Goal: Find specific page/section: Find specific page/section

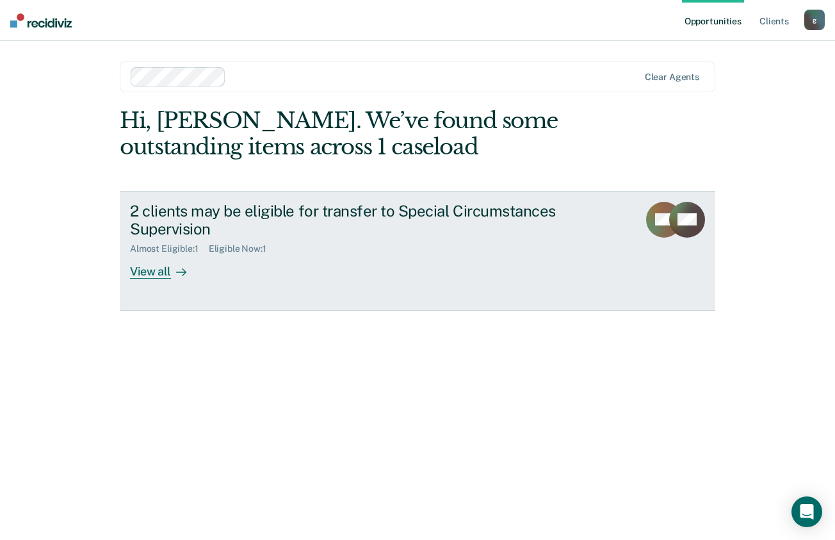
click at [155, 271] on div "View all" at bounding box center [166, 266] width 72 height 25
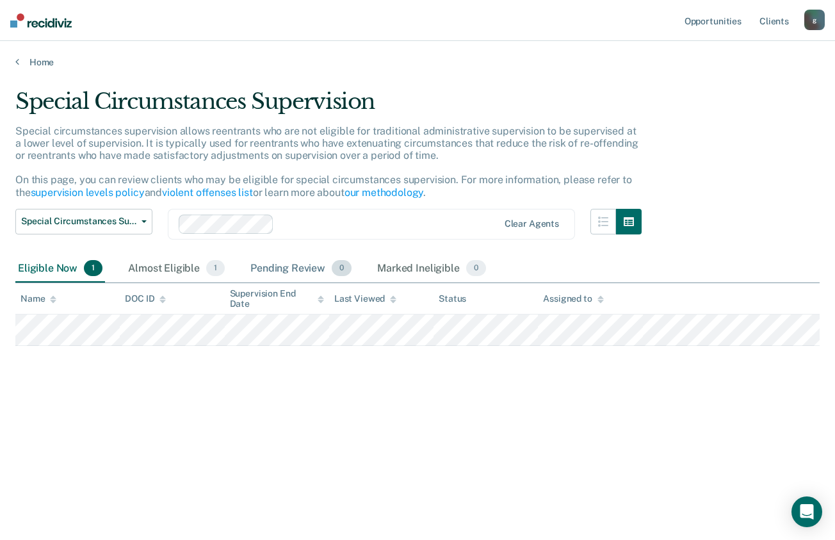
click at [282, 265] on div "Pending Review 0" at bounding box center [301, 269] width 106 height 28
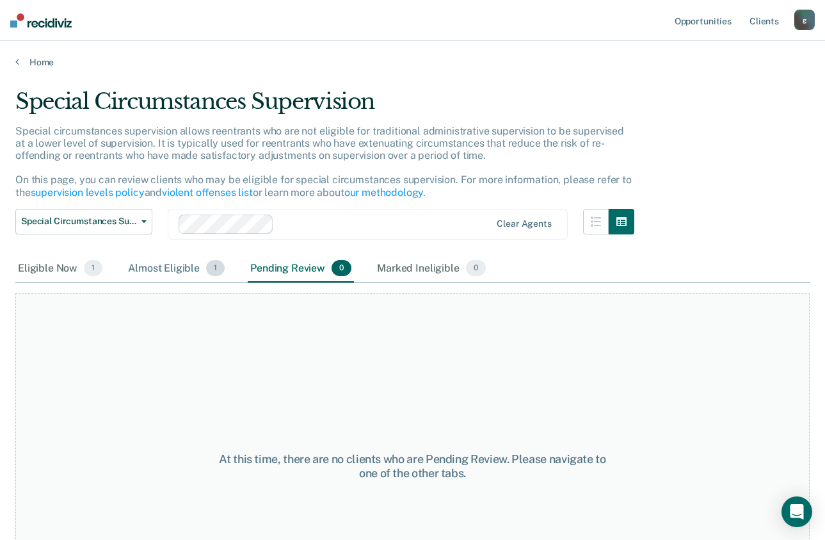
click at [166, 271] on div "Almost Eligible 1" at bounding box center [176, 269] width 102 height 28
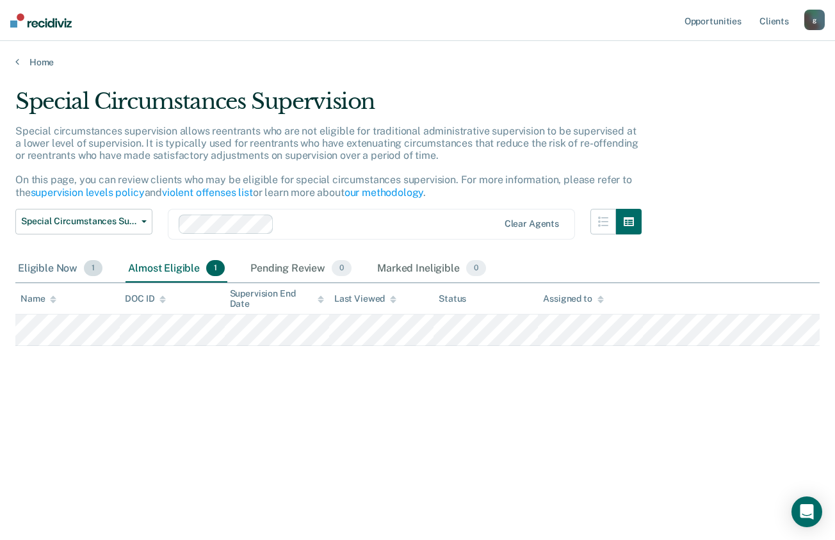
click at [56, 268] on div "Eligible Now 1" at bounding box center [60, 269] width 90 height 28
